Goal: Information Seeking & Learning: Learn about a topic

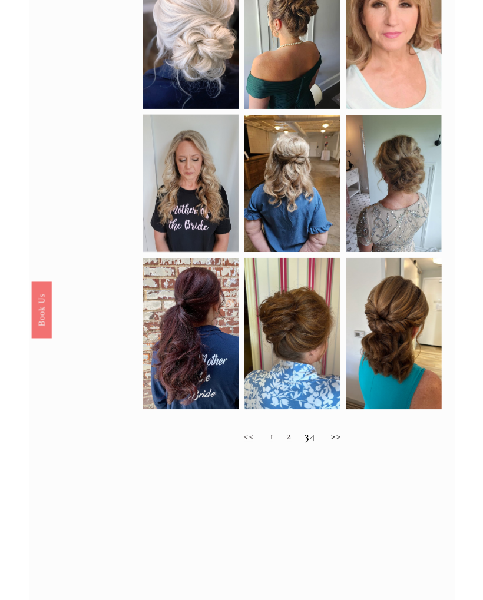
scroll to position [426, 0]
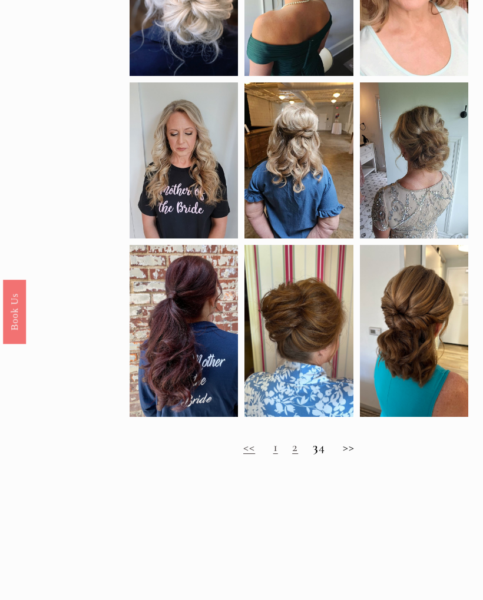
click at [292, 454] on link "2" at bounding box center [295, 446] width 6 height 15
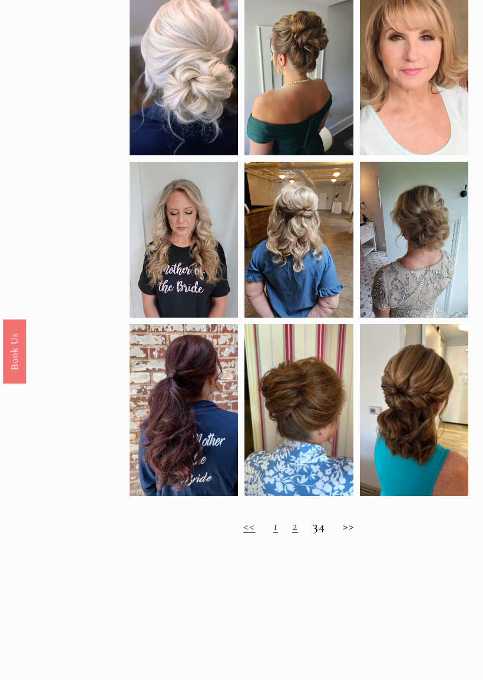
scroll to position [352, 0]
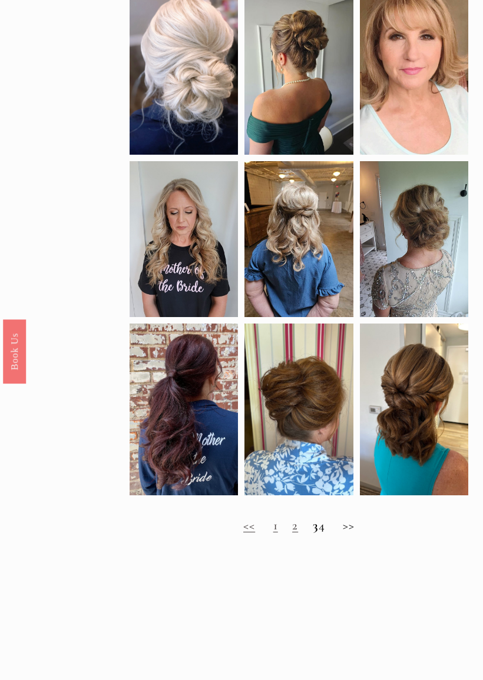
click at [313, 533] on strong "3" at bounding box center [316, 525] width 6 height 15
click at [304, 534] on h2 "<< 1 2 3 4 >>" at bounding box center [298, 526] width 338 height 15
click at [328, 534] on h2 "<< 1 2 3 4 >>" at bounding box center [298, 526] width 338 height 15
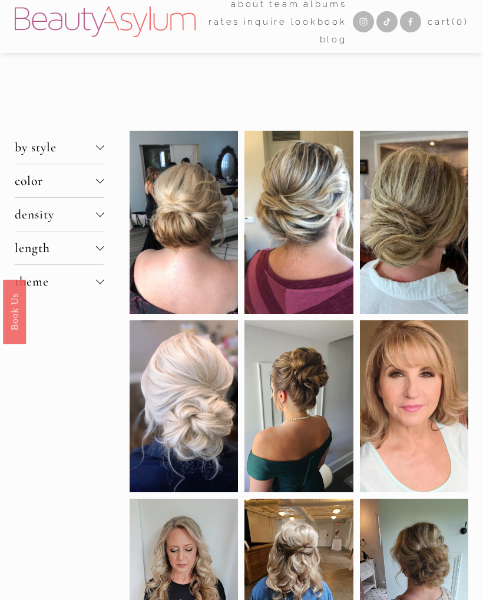
scroll to position [0, 0]
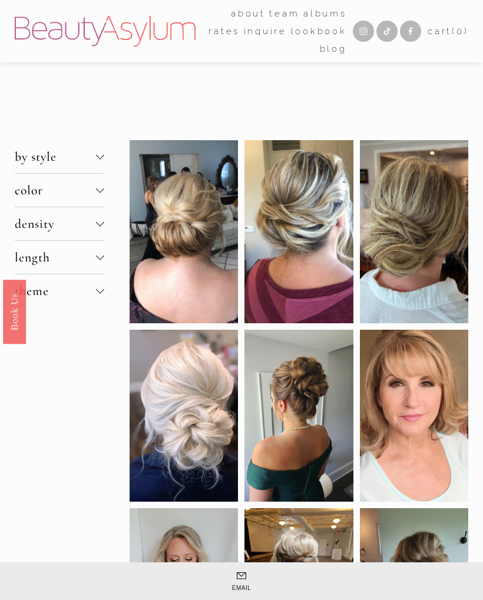
click at [32, 198] on span "color" at bounding box center [55, 189] width 81 height 15
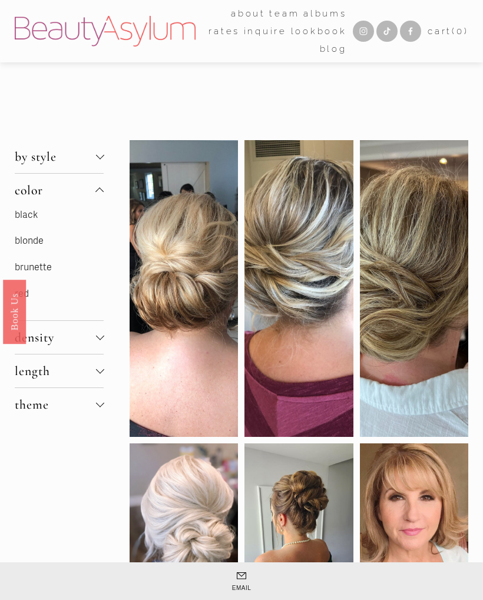
click at [46, 272] on link "brunette" at bounding box center [33, 267] width 37 height 12
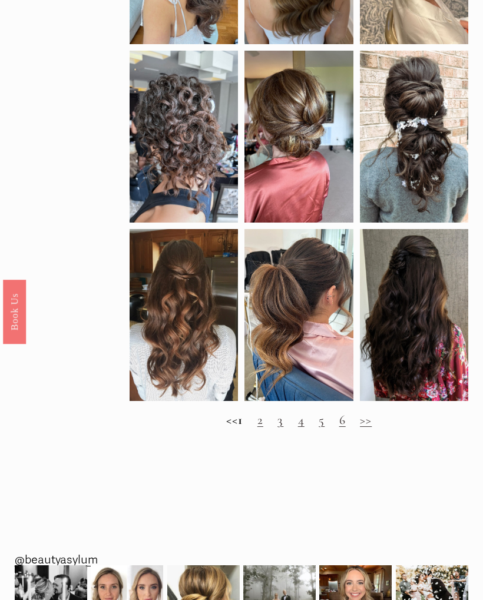
scroll to position [507, 0]
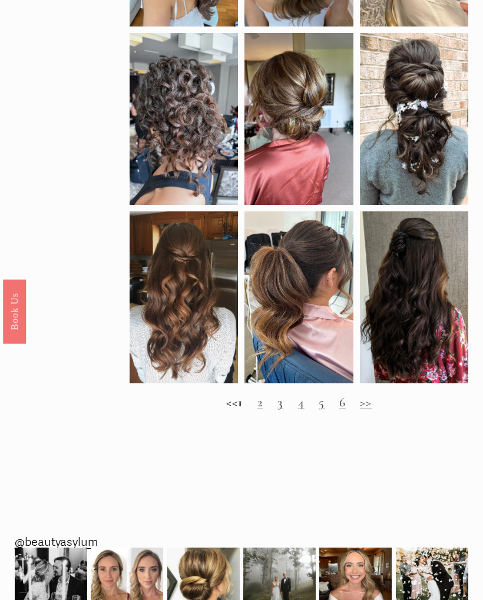
click at [371, 410] on link ">>" at bounding box center [366, 402] width 12 height 15
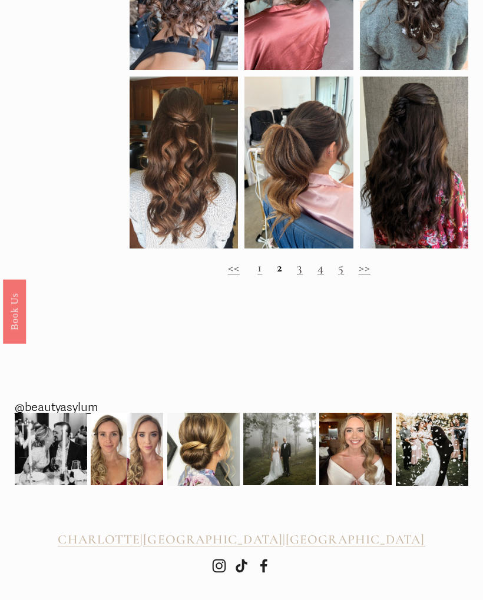
scroll to position [650, 0]
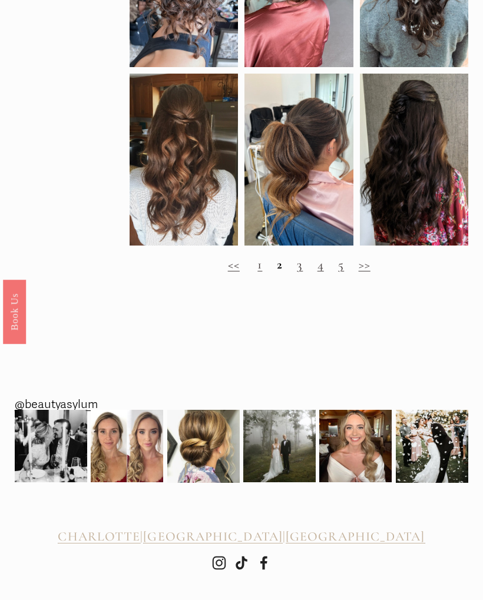
click at [301, 268] on link "3" at bounding box center [300, 264] width 6 height 15
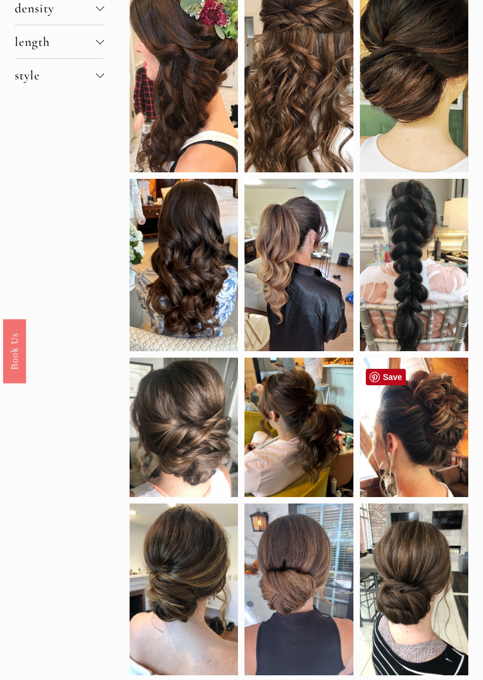
scroll to position [187, 0]
click at [416, 441] on div at bounding box center [414, 427] width 108 height 139
click at [379, 378] on link "Save" at bounding box center [386, 377] width 40 height 16
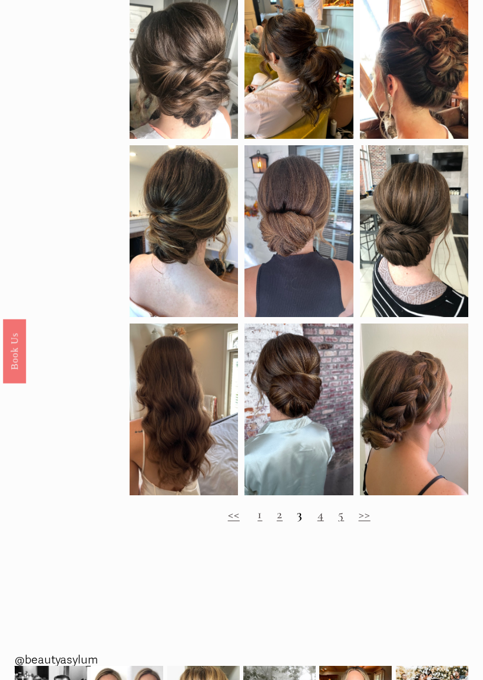
scroll to position [546, 0]
click at [321, 522] on link "4" at bounding box center [320, 514] width 6 height 15
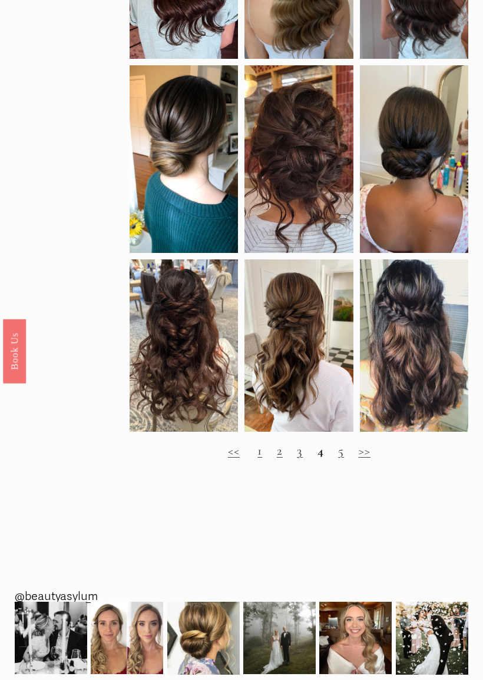
scroll to position [480, 0]
click at [341, 459] on link "5" at bounding box center [341, 450] width 6 height 15
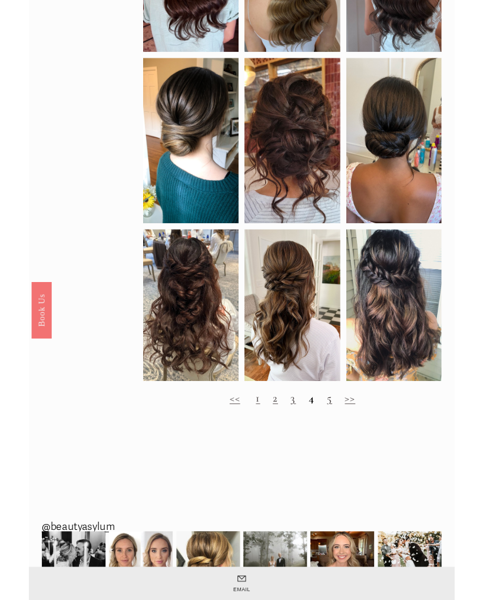
scroll to position [513, 0]
